Goal: Check status

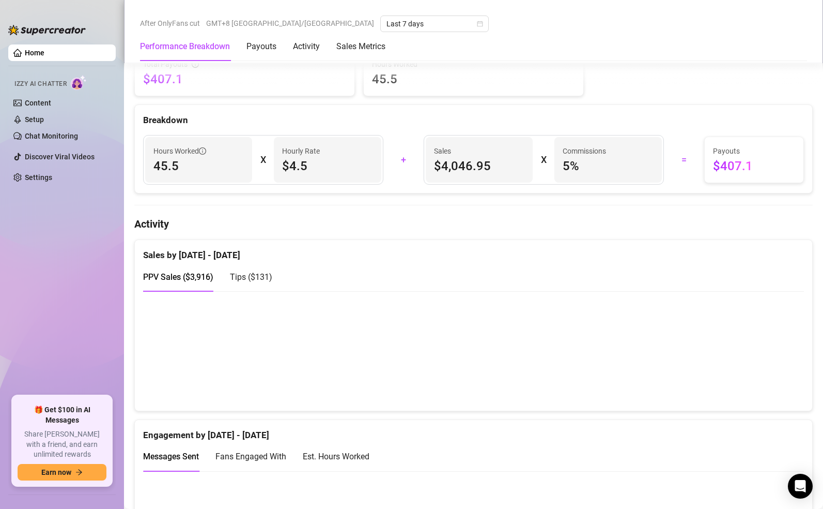
scroll to position [478, 0]
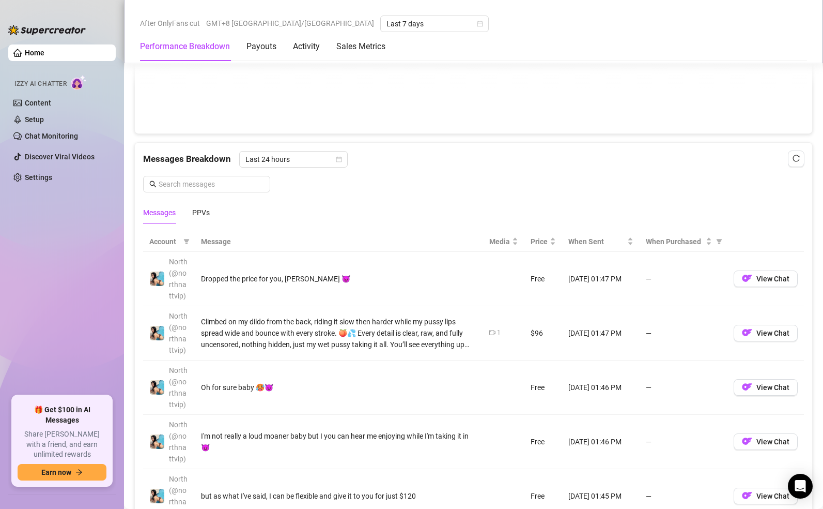
scroll to position [889, 0]
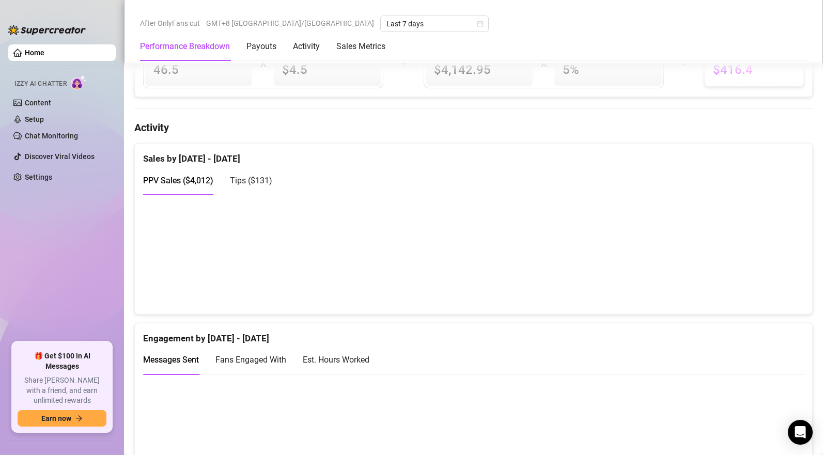
scroll to position [581, 0]
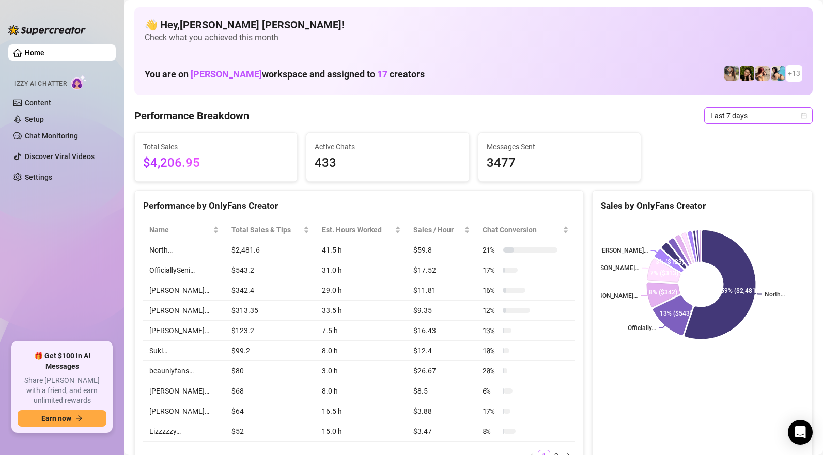
click at [719, 114] on span "Last 7 days" at bounding box center [759, 116] width 96 height 16
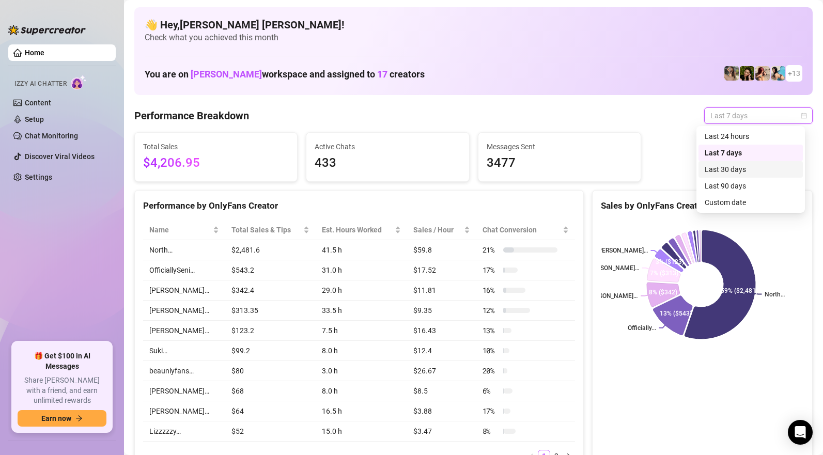
click at [728, 171] on div "Last 30 days" at bounding box center [751, 169] width 92 height 11
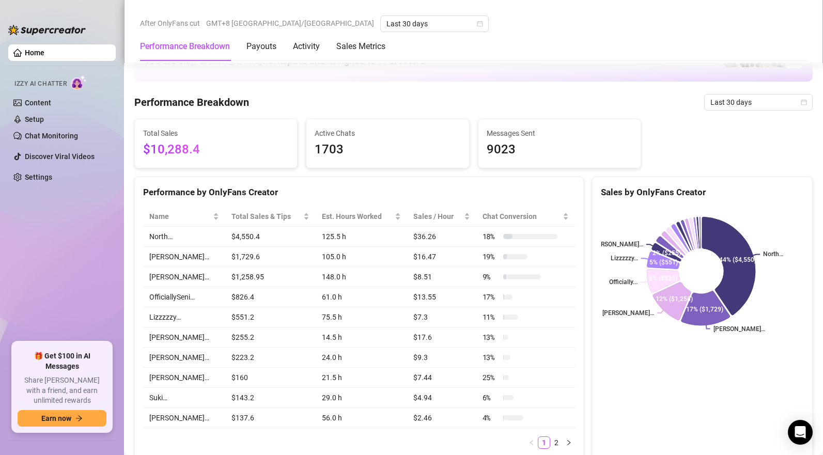
scroll to position [266, 0]
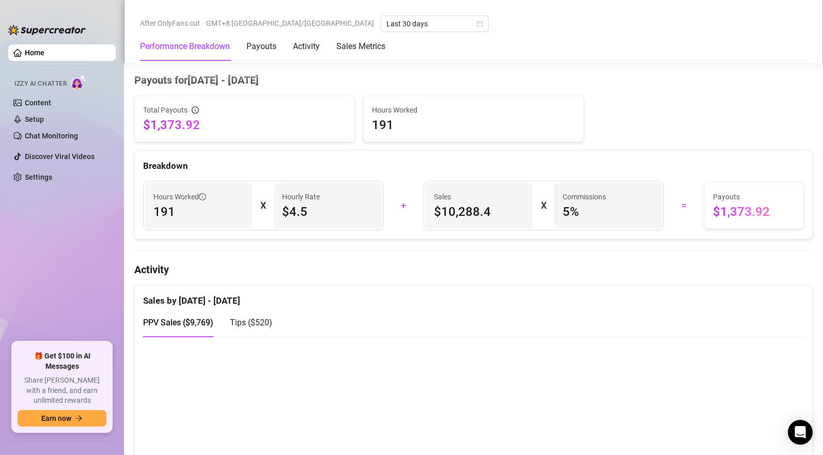
scroll to position [490, 0]
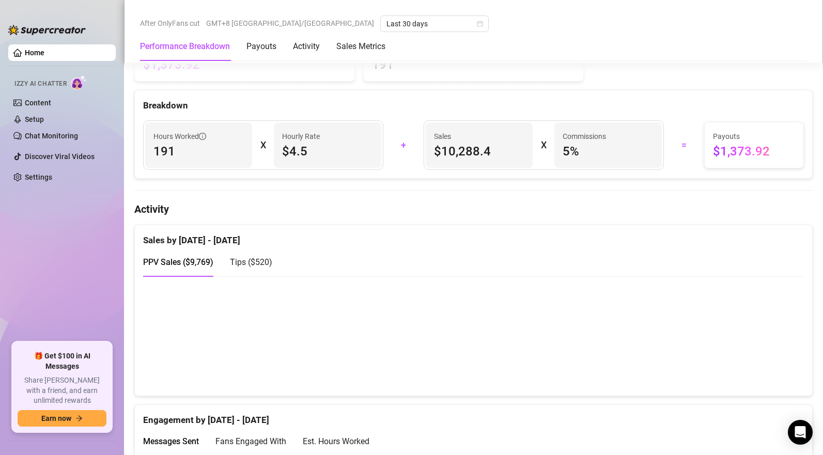
click at [319, 244] on div "Sales by Aug 16 - Sep 15" at bounding box center [473, 236] width 661 height 22
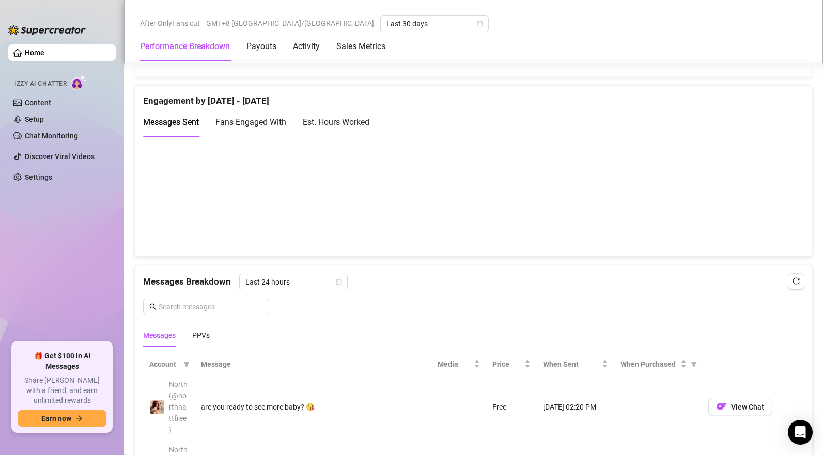
scroll to position [671, 0]
